Goal: Task Accomplishment & Management: Complete application form

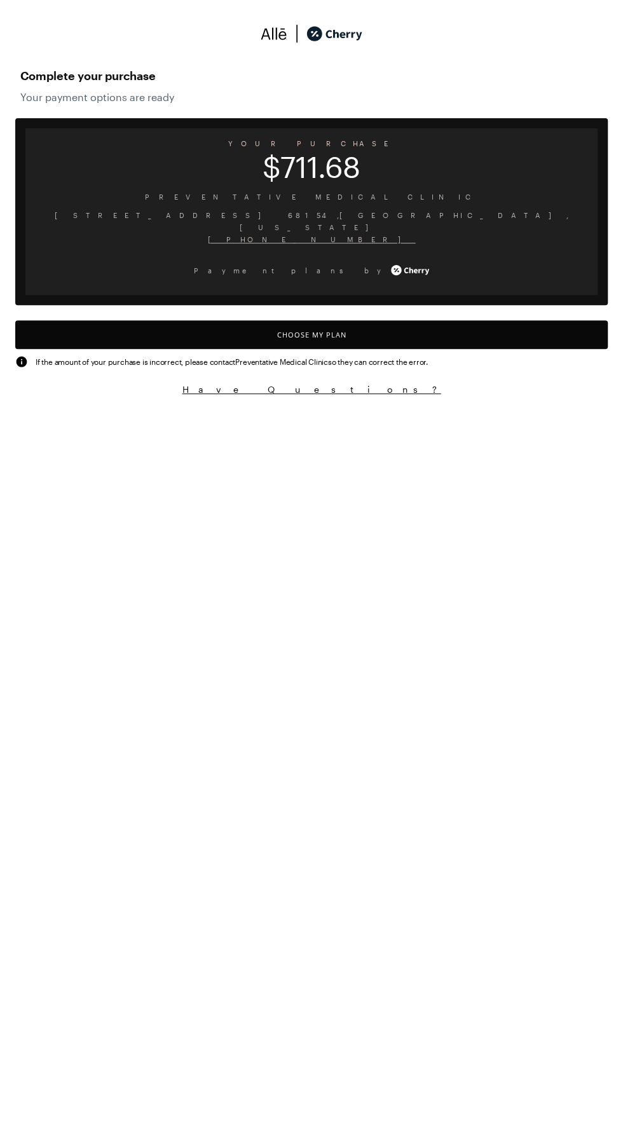
click at [273, 320] on button "Choose My Plan" at bounding box center [311, 334] width 592 height 29
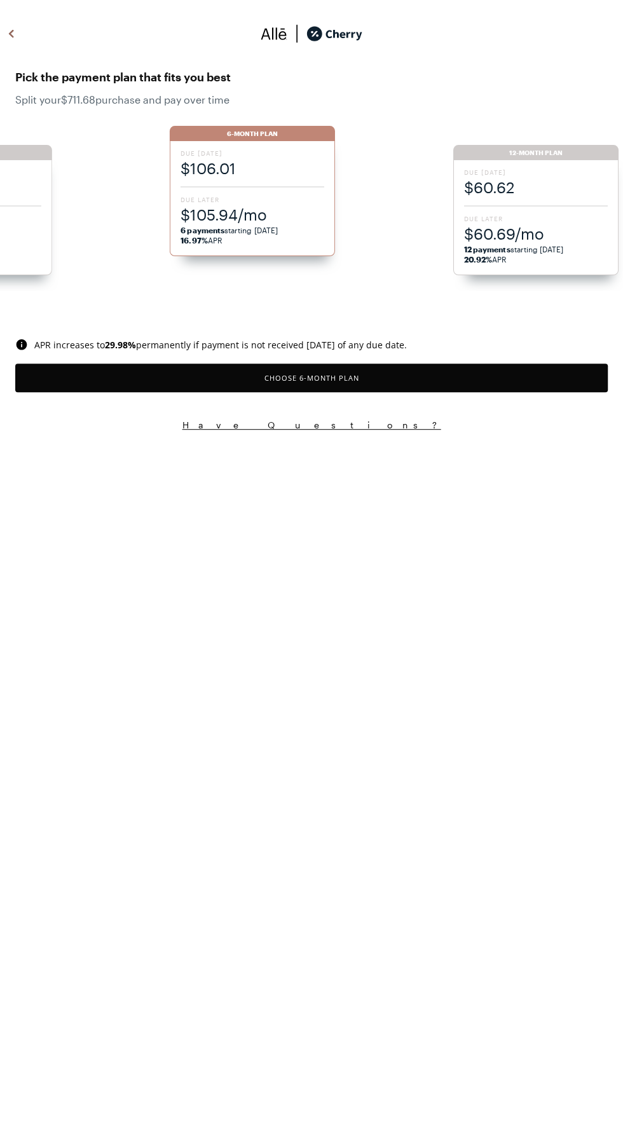
click at [245, 181] on div "Due Today $106.01 Due Later $105.94/mo 6 payments starting 09/28/2025 16.97% APR" at bounding box center [252, 198] width 165 height 115
click at [197, 377] on button "Choose 6 -Month Plan" at bounding box center [311, 378] width 592 height 29
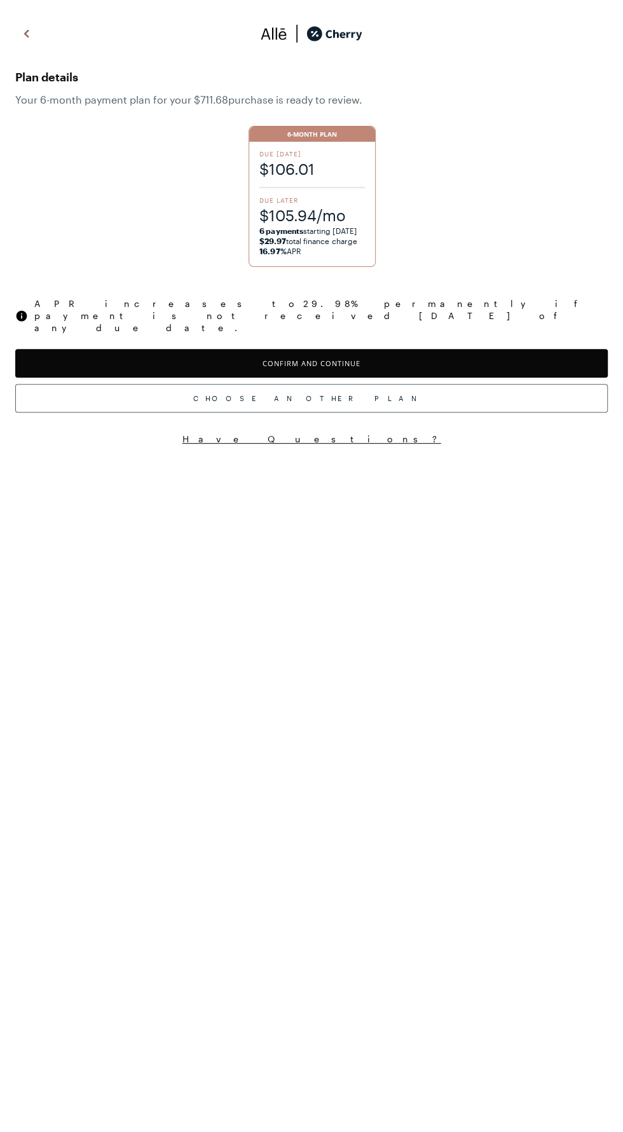
click at [201, 349] on button "Confirm and Continue" at bounding box center [311, 363] width 592 height 29
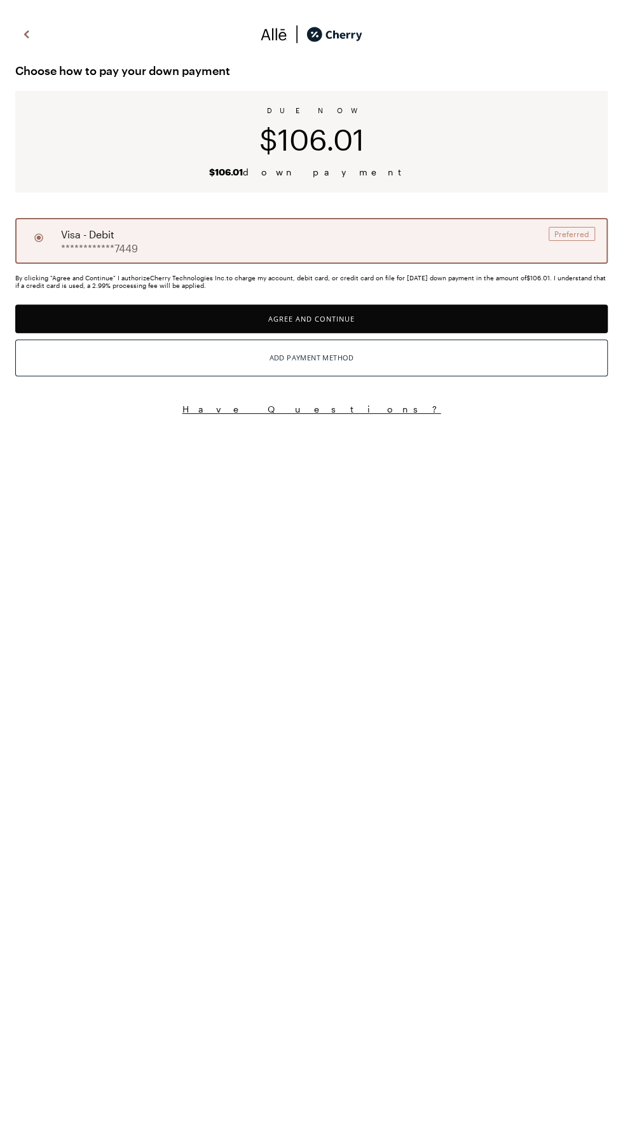
click at [228, 324] on button "Agree and Continue" at bounding box center [311, 319] width 592 height 29
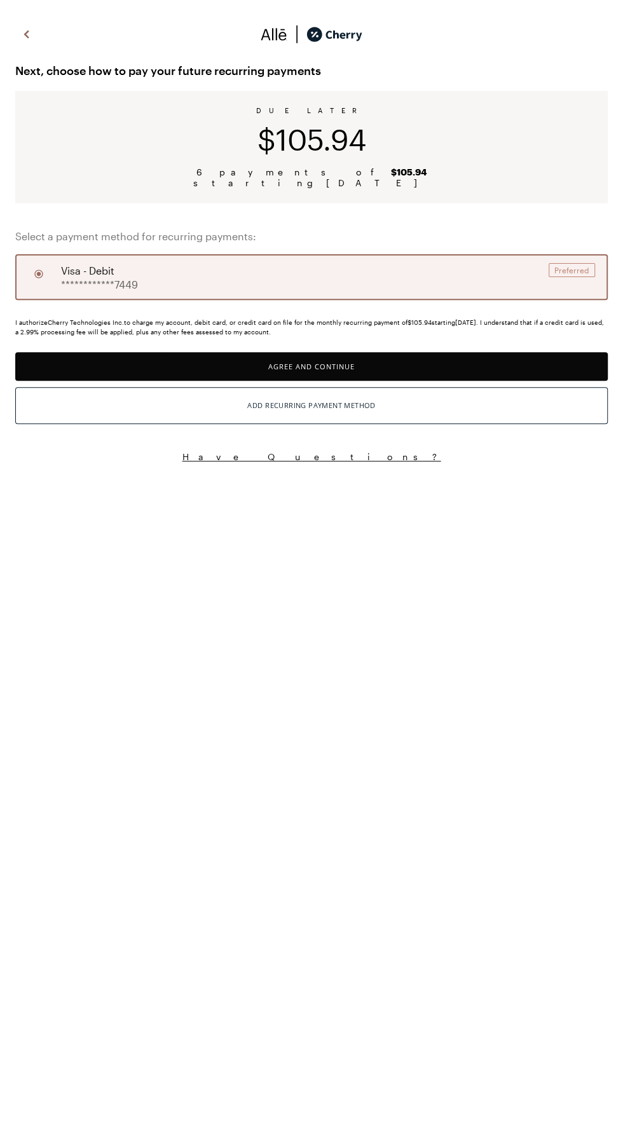
click at [224, 370] on button "Agree and Continue" at bounding box center [311, 366] width 592 height 29
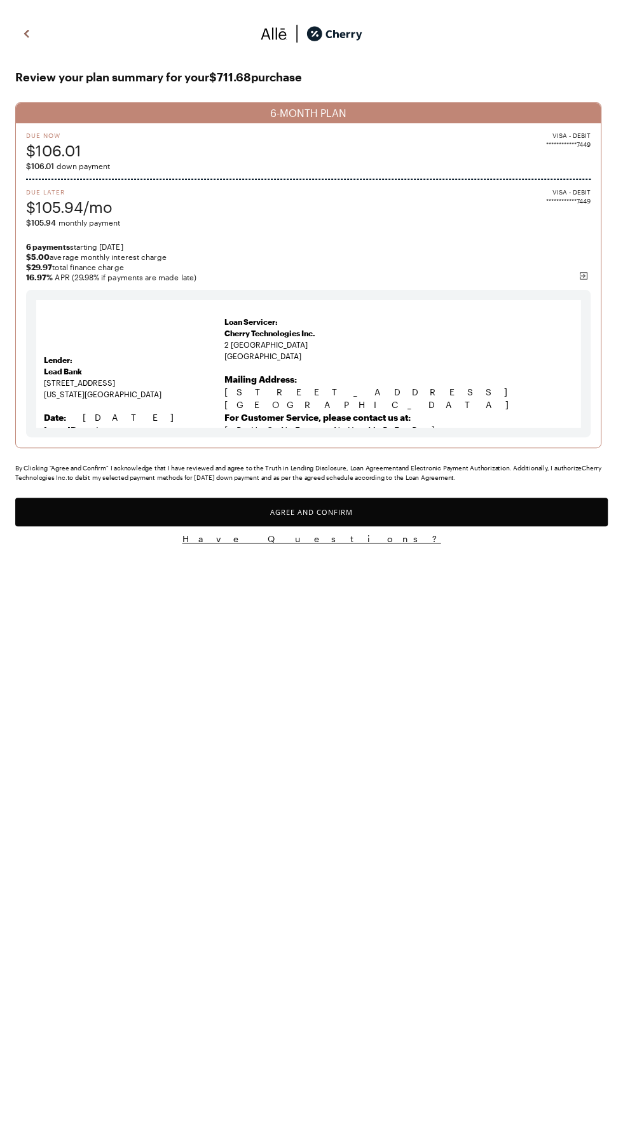
click at [183, 526] on button "Agree and Confirm" at bounding box center [311, 512] width 592 height 29
